Goal: Transaction & Acquisition: Purchase product/service

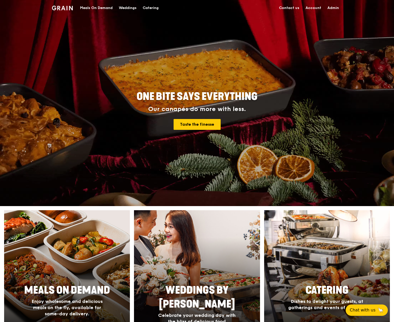
click at [151, 7] on div "Catering" at bounding box center [151, 7] width 16 height 15
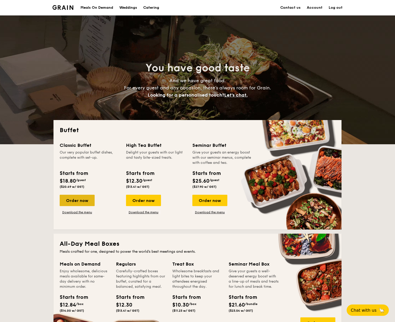
click at [86, 199] on div "Order now" at bounding box center [77, 200] width 35 height 11
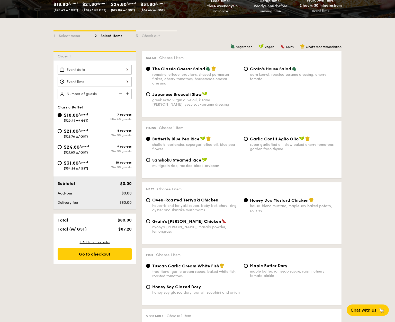
scroll to position [63, 0]
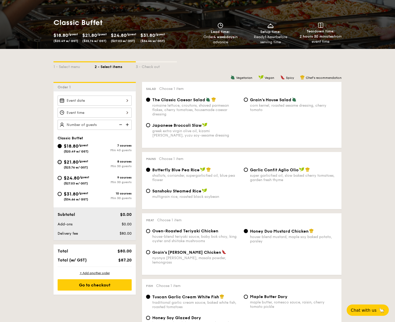
click at [61, 160] on input "$21.80 /guest ($23.76 w/ GST) 8 courses Min 30 guests" at bounding box center [60, 162] width 4 height 4
radio input "true"
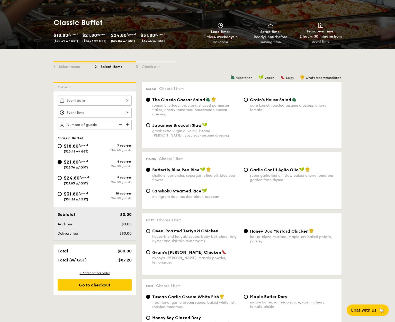
radio input "true"
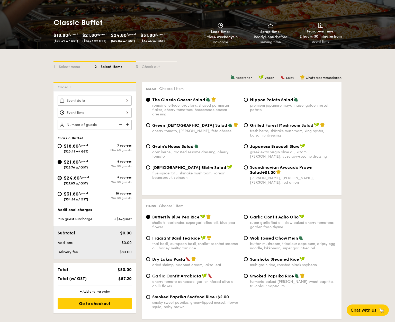
click at [61, 179] on input "$24.80 /guest ($27.03 w/ GST) 9 courses Min 30 guests" at bounding box center [60, 178] width 4 height 4
radio input "true"
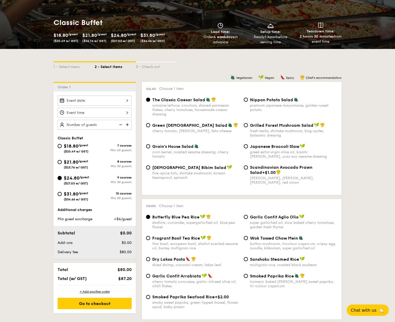
radio input "true"
click at [185, 129] on div "cherry tomato, dill, feta cheese" at bounding box center [196, 131] width 88 height 4
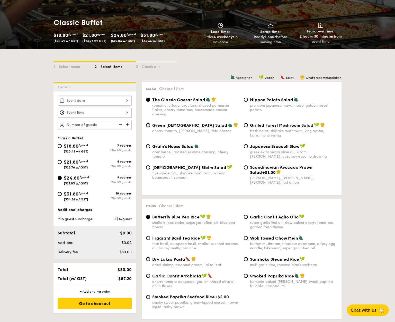
click at [150, 127] on input "Green Goddess Salad cherry tomato, dill, feta cheese" at bounding box center [148, 125] width 4 height 4
radio input "true"
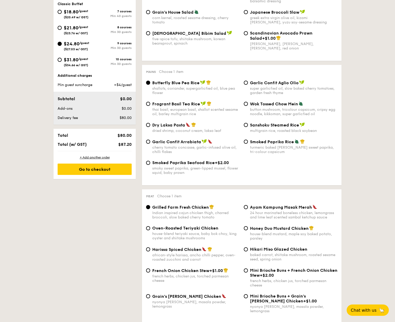
scroll to position [202, 0]
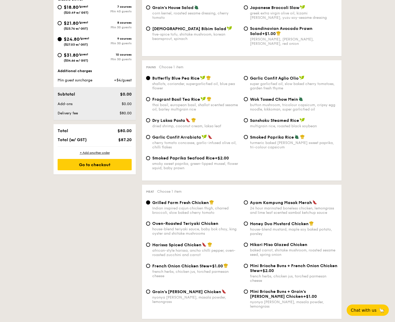
click at [157, 124] on div "dried shrimp, coconut cream, laksa leaf" at bounding box center [196, 126] width 88 height 4
click at [150, 122] on input "Dry Laksa Pasta dried shrimp, coconut cream, laksa leaf" at bounding box center [148, 120] width 4 height 4
radio input "true"
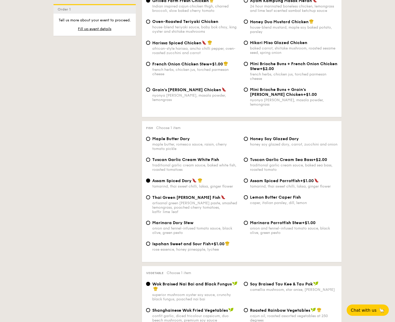
scroll to position [427, 0]
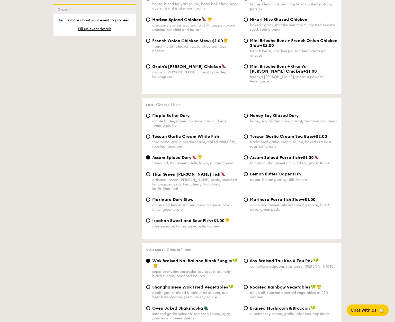
click at [182, 134] on span "Tuscan Garlic Cream White Fish" at bounding box center [185, 136] width 67 height 5
click at [150, 134] on input "Tuscan Garlic Cream White Fish traditional garlic cream sauce, baked white fish…" at bounding box center [148, 136] width 4 height 4
radio input "true"
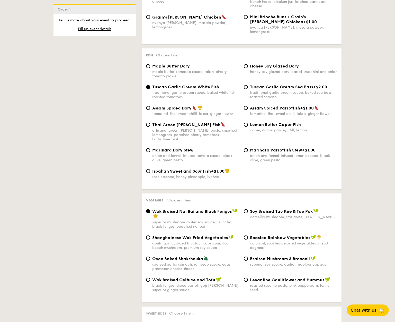
scroll to position [477, 0]
click at [165, 105] on span "Assam Spiced Dory" at bounding box center [171, 107] width 39 height 5
click at [150, 105] on input "Assam Spiced Dory tamarind, thai sweet chilli, laksa, ginger flower" at bounding box center [148, 107] width 4 height 4
radio input "true"
click at [268, 106] on div "Assam Spiced Parrotfish +$1.00 tamarind, thai sweet chilli, laksa, ginger flower" at bounding box center [294, 110] width 88 height 11
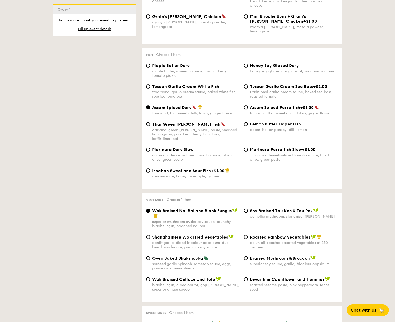
click at [248, 106] on input "Assam Spiced Parrotfish +$1.00 tamarind, thai sweet chilli, laksa, ginger flower" at bounding box center [246, 107] width 4 height 4
radio input "true"
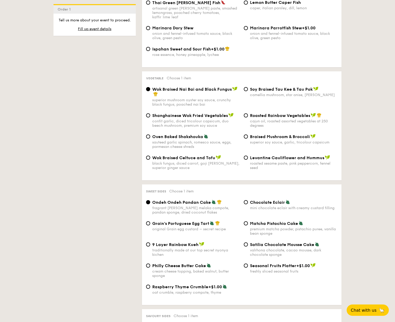
scroll to position [601, 0]
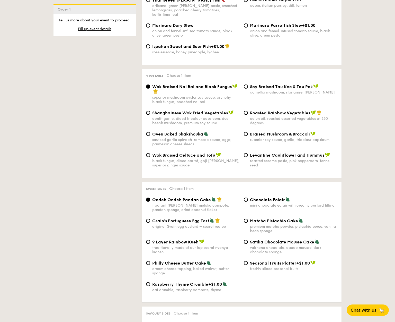
click at [177, 110] on span "Shanghainese Wok Fried Vegetables" at bounding box center [190, 112] width 76 height 5
click at [150, 111] on input "Shanghainese Wok Fried Vegetables confit garlic, diced tricolour capsicum, duo …" at bounding box center [148, 113] width 4 height 4
radio input "true"
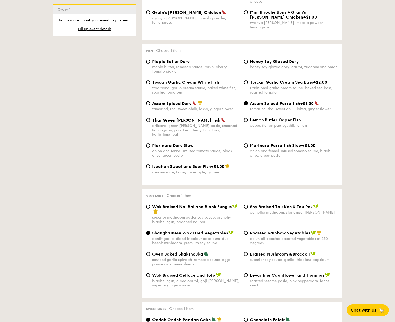
scroll to position [552, 0]
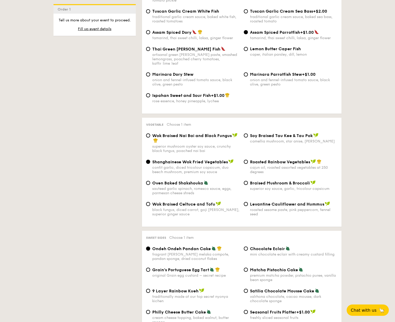
click at [152, 180] on div "Oven Baked Shakshouka sauteed garlic spinach, romesco sauce, eggs, parmesan che…" at bounding box center [193, 187] width 98 height 15
click at [147, 181] on input "Oven Baked Shakshouka sauteed garlic spinach, romesco sauce, eggs, parmesan che…" at bounding box center [148, 183] width 4 height 4
radio input "true"
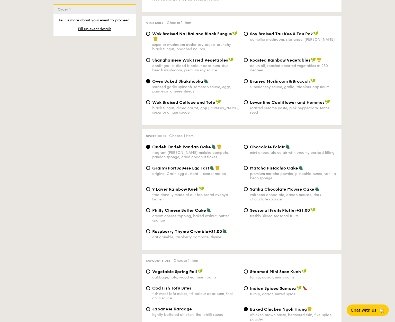
scroll to position [627, 0]
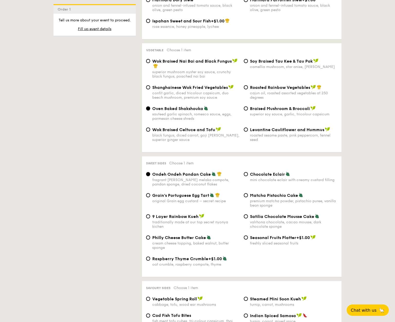
click at [212, 85] on span "Shanghainese Wok Fried Vegetables" at bounding box center [190, 87] width 76 height 5
click at [150, 85] on input "Shanghainese Wok Fried Vegetables confit garlic, diced tricolour capsicum, duo …" at bounding box center [148, 87] width 4 height 4
radio input "true"
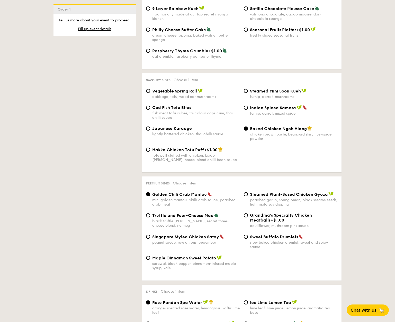
scroll to position [835, 0]
click at [167, 105] on span "Cod Fish Tofu Bites" at bounding box center [171, 107] width 39 height 5
click at [150, 105] on input "Cod Fish Tofu Bites fish meat tofu cubes, tri-colour capsicum, thai chilli sauce" at bounding box center [148, 107] width 4 height 4
radio input "true"
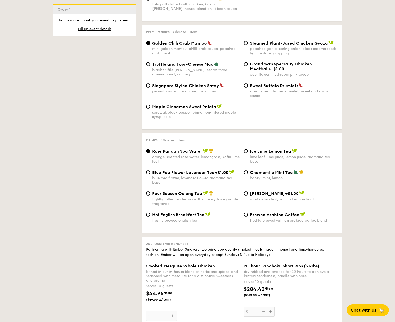
scroll to position [986, 0]
click at [203, 169] on span "Blue Pea Flower Lavender Tea" at bounding box center [183, 171] width 63 height 5
click at [150, 170] on input "Blue Pea Flower Lavender Tea +$1.00 blue pea flower, lavender flower, aromatic …" at bounding box center [148, 172] width 4 height 4
radio input "true"
click at [273, 190] on span "Vanilla Rooibos" at bounding box center [267, 192] width 35 height 5
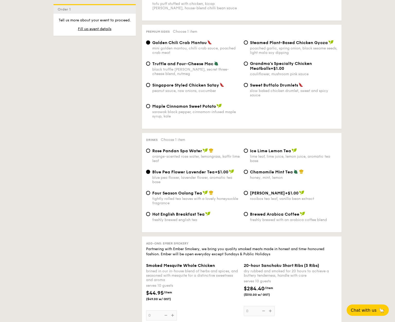
click at [248, 191] on input "Vanilla Rooibos +$1.00 rooibos tea leaf, vanilla bean extract" at bounding box center [246, 193] width 4 height 4
radio input "true"
click at [208, 169] on span "Blue Pea Flower Lavender Tea" at bounding box center [183, 171] width 63 height 5
click at [150, 170] on input "Blue Pea Flower Lavender Tea +$1.00 blue pea flower, lavender flower, aromatic …" at bounding box center [148, 172] width 4 height 4
radio input "true"
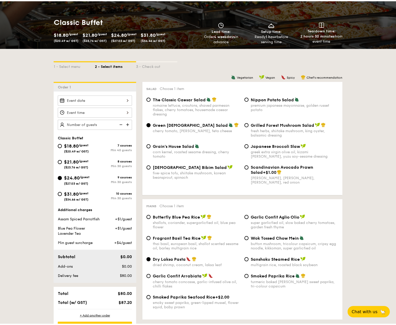
scroll to position [61, 0]
